Goal: Information Seeking & Learning: Learn about a topic

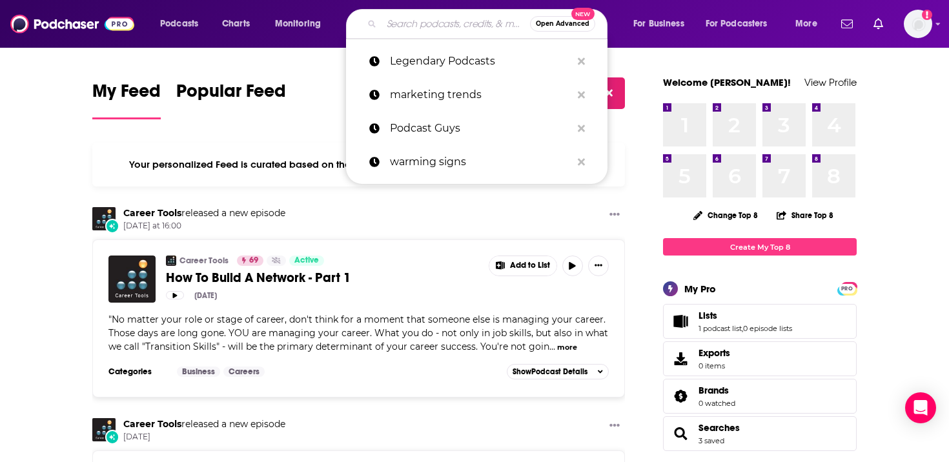
click at [394, 14] on input "Search podcasts, credits, & more..." at bounding box center [456, 24] width 148 height 21
paste input "The Experience Edge podcast"
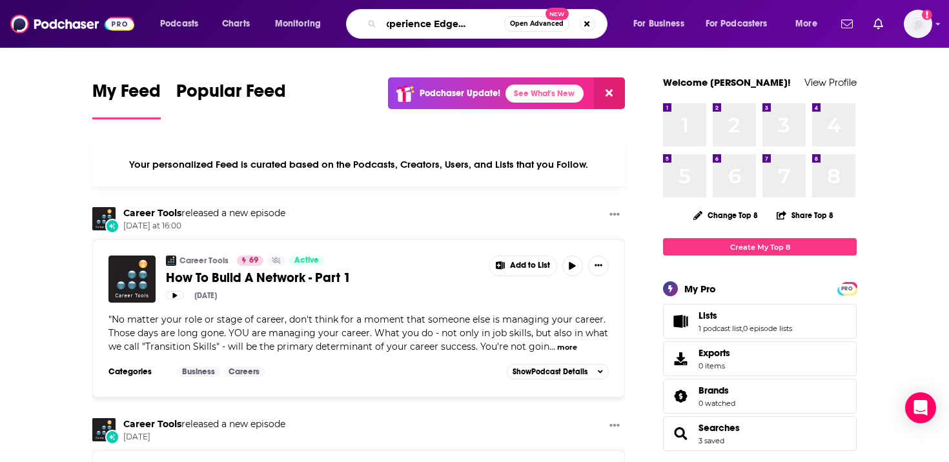
type input "The Experience Edge podcast"
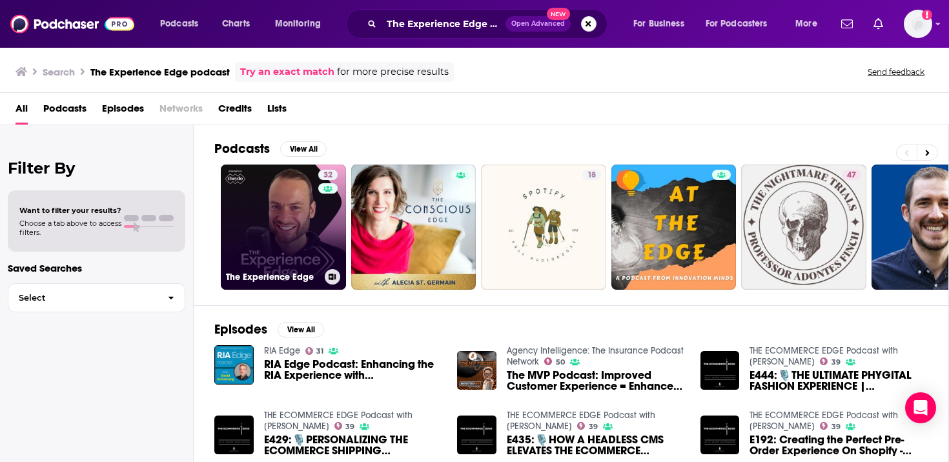
click at [292, 221] on link "32 The Experience Edge" at bounding box center [283, 227] width 125 height 125
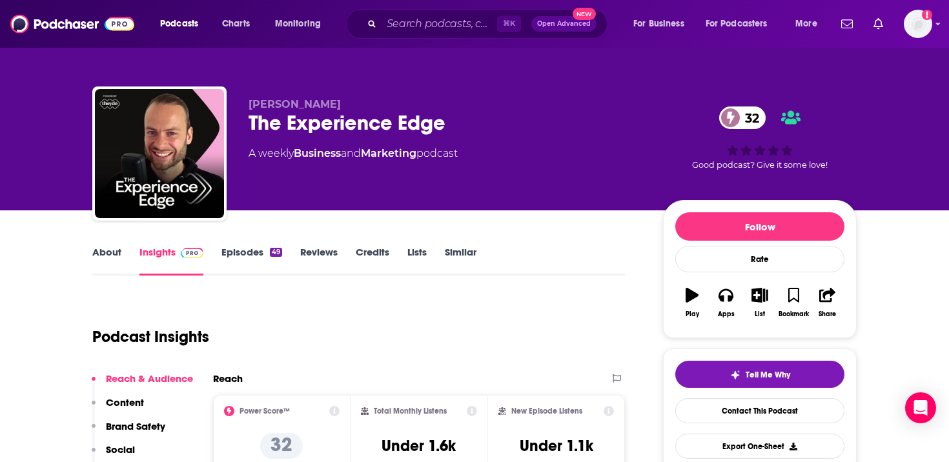
scroll to position [228, 0]
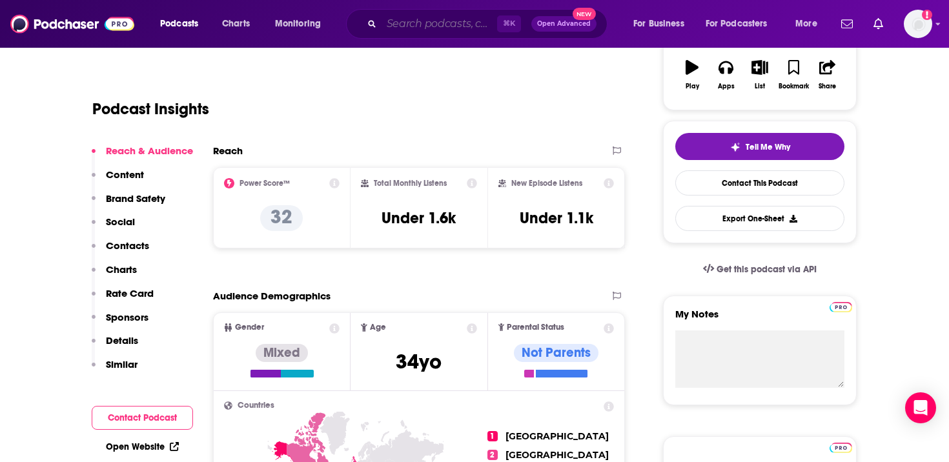
click at [411, 32] on input "Search podcasts, credits, & more..." at bounding box center [440, 24] width 116 height 21
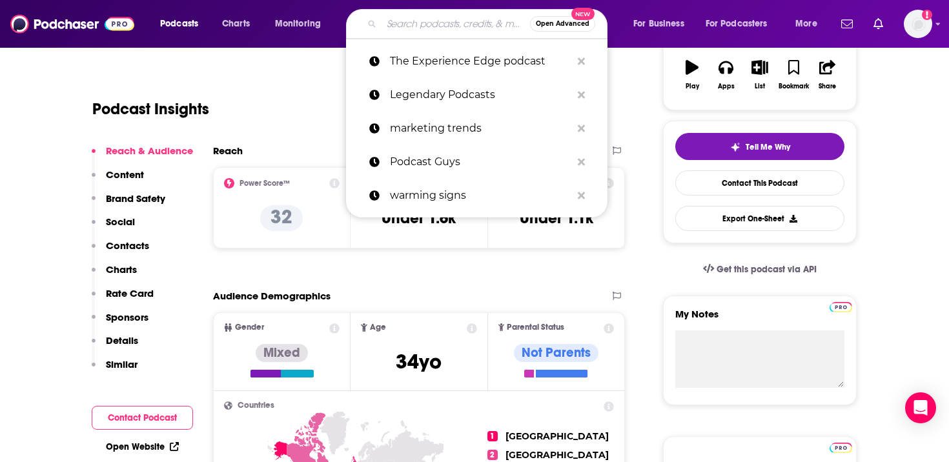
paste input "Modern Customer"
type input "Modern Customer"
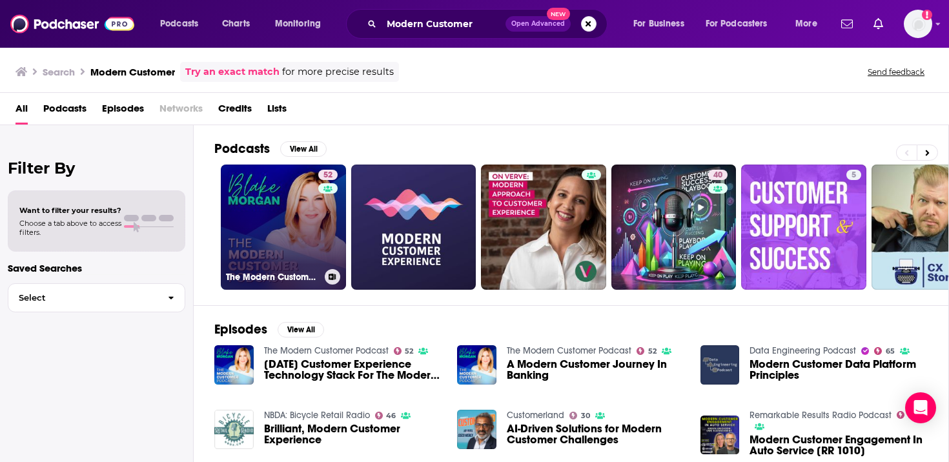
click at [266, 225] on link "52 The Modern Customer Podcast" at bounding box center [283, 227] width 125 height 125
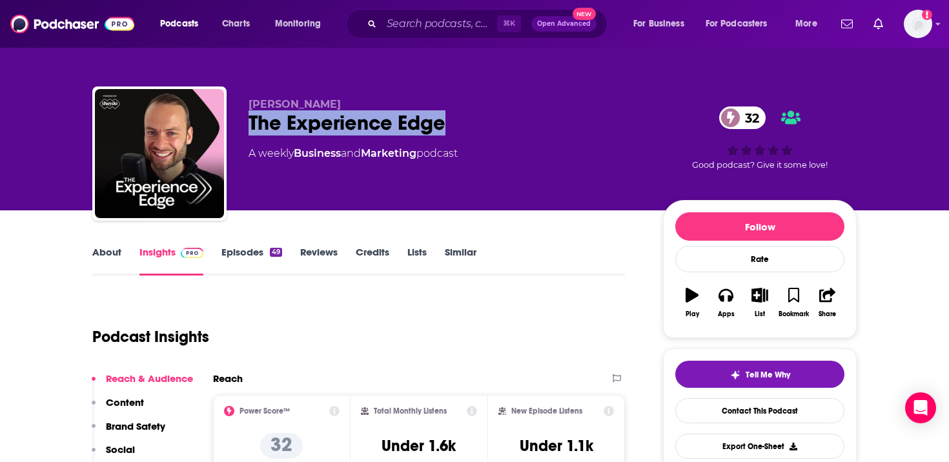
drag, startPoint x: 451, startPoint y: 123, endPoint x: 248, endPoint y: 121, distance: 202.7
click at [248, 121] on div "Jochem van der Veer The Experience Edge 32 A weekly Business and Marketing podc…" at bounding box center [474, 156] width 764 height 139
copy h2 "The Experience Edge"
